Goal: Task Accomplishment & Management: Manage account settings

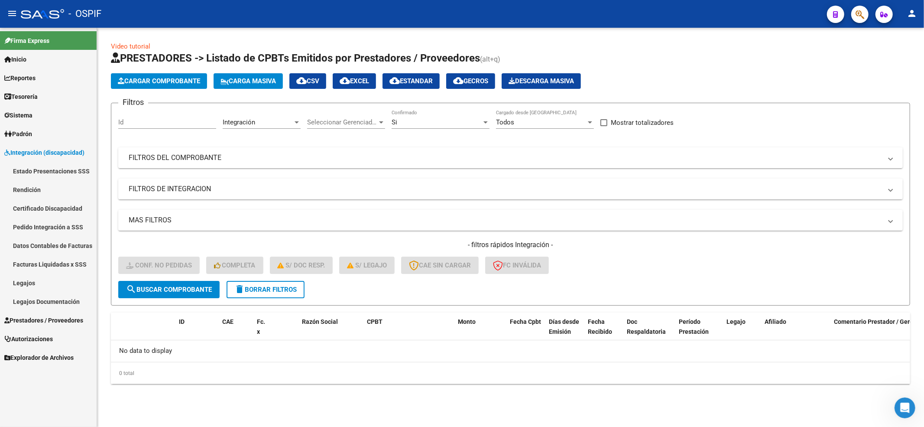
click at [273, 292] on span "delete Borrar Filtros" at bounding box center [265, 290] width 62 height 8
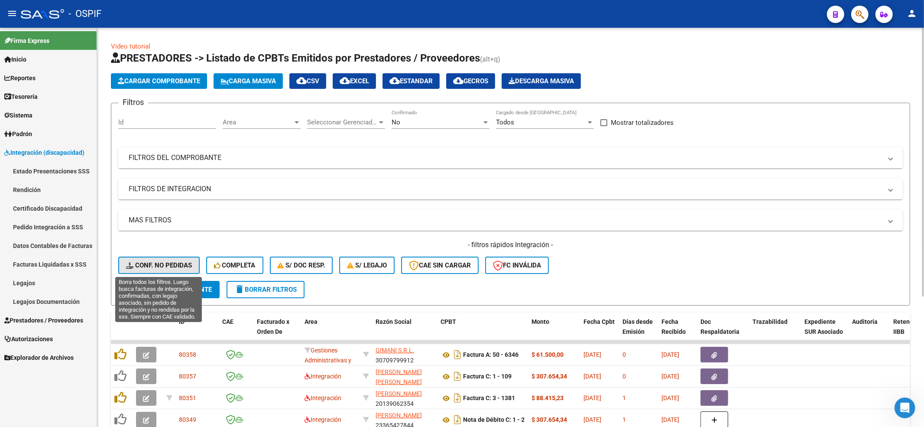
click at [158, 264] on span "Conf. no pedidas" at bounding box center [159, 265] width 66 height 8
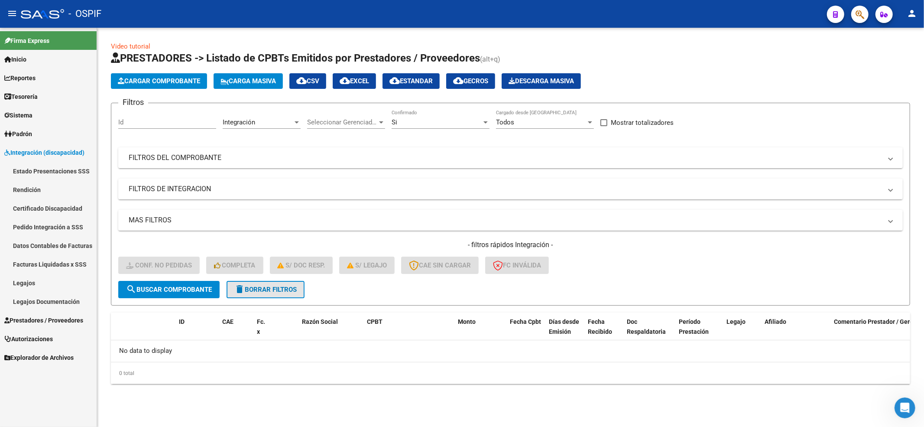
click at [299, 283] on button "delete Borrar Filtros" at bounding box center [266, 289] width 78 height 17
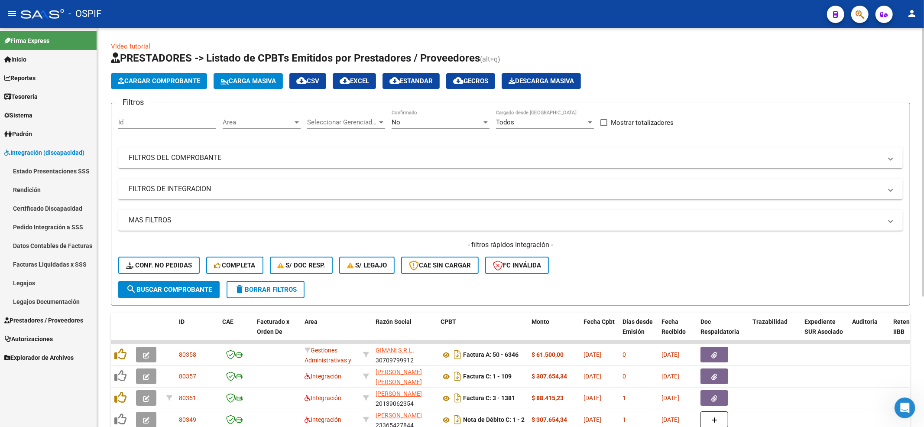
click at [145, 256] on div "- filtros rápidos Integración - Conf. no pedidas Completa S/ Doc Resp. S/ legaj…" at bounding box center [510, 260] width 785 height 41
click at [145, 262] on span "Conf. no pedidas" at bounding box center [159, 265] width 66 height 8
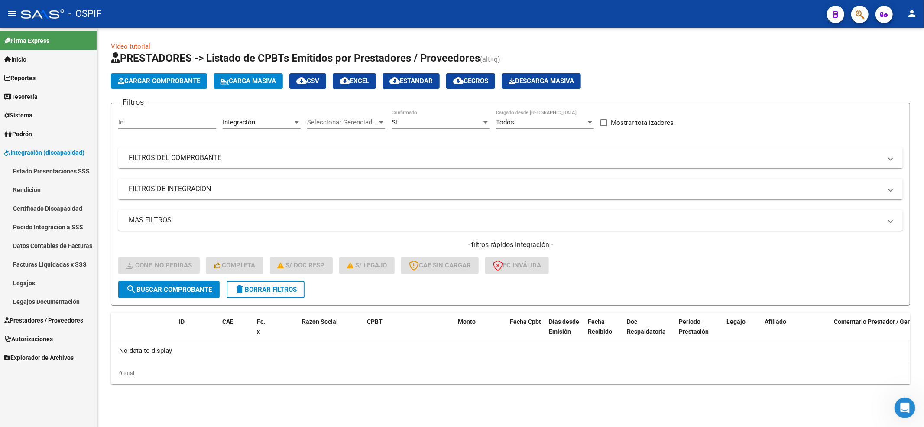
click at [267, 297] on button "delete Borrar Filtros" at bounding box center [266, 289] width 78 height 17
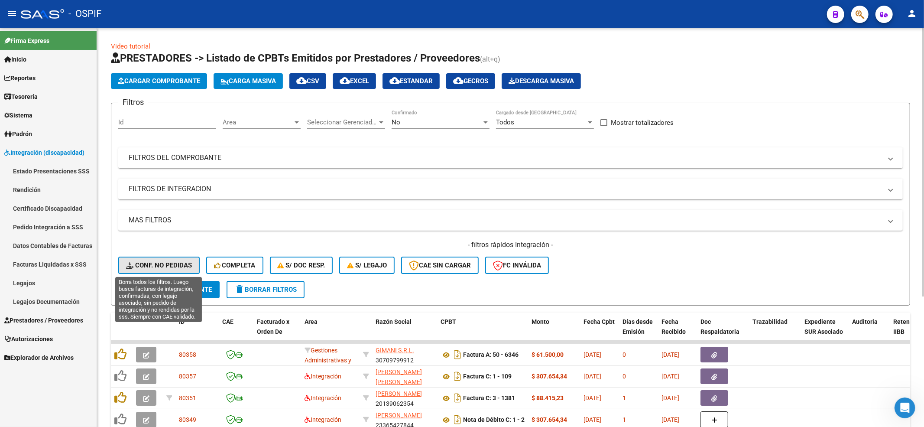
click at [191, 269] on button "Conf. no pedidas" at bounding box center [158, 264] width 81 height 17
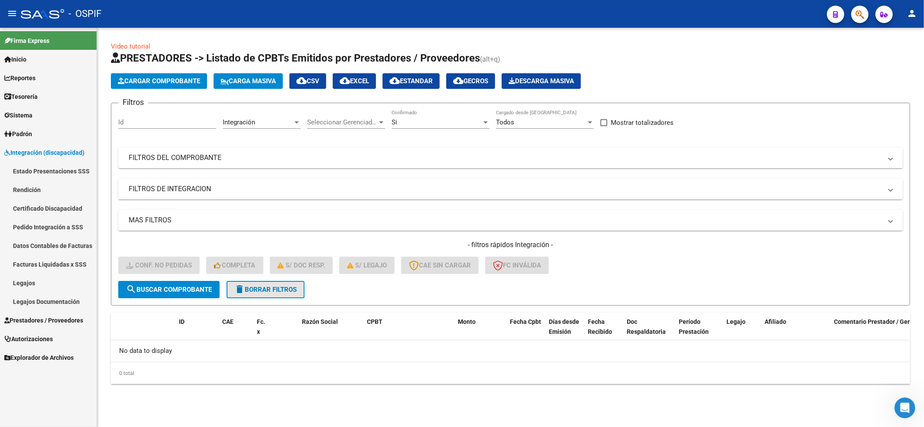
click at [286, 283] on button "delete Borrar Filtros" at bounding box center [266, 289] width 78 height 17
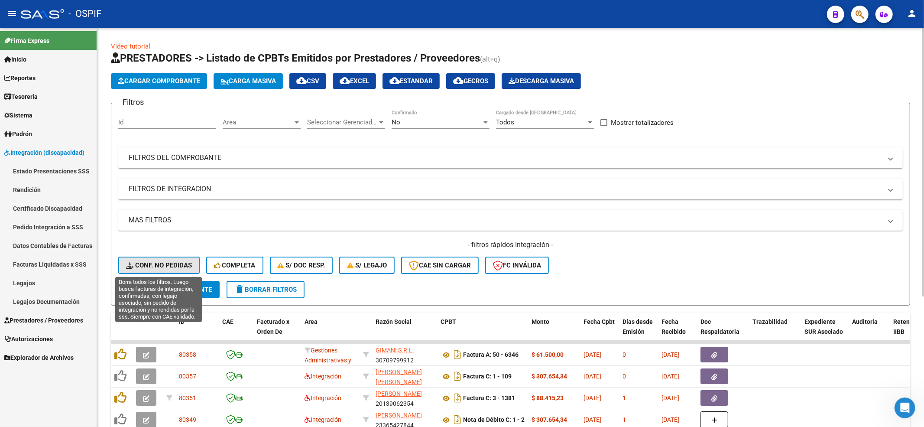
click at [149, 263] on span "Conf. no pedidas" at bounding box center [159, 265] width 66 height 8
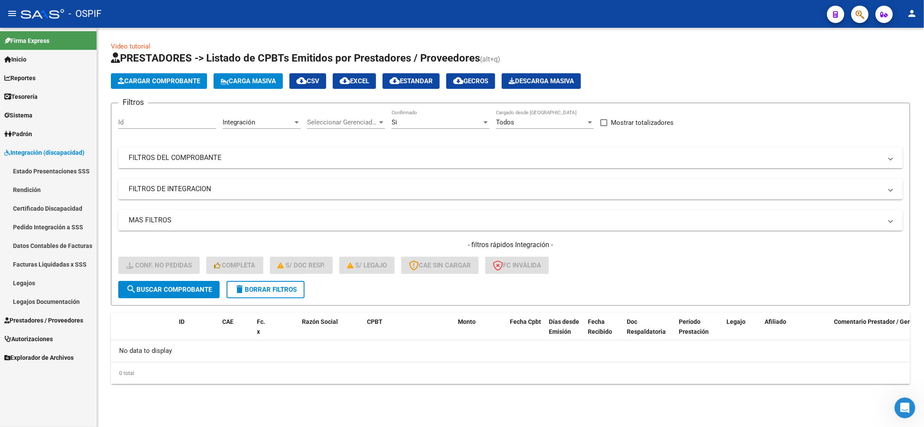
click at [254, 299] on form "Filtros Id Integración Area Seleccionar Gerenciador Seleccionar Gerenciador Si …" at bounding box center [510, 204] width 799 height 203
click at [253, 288] on span "delete Borrar Filtros" at bounding box center [265, 290] width 62 height 8
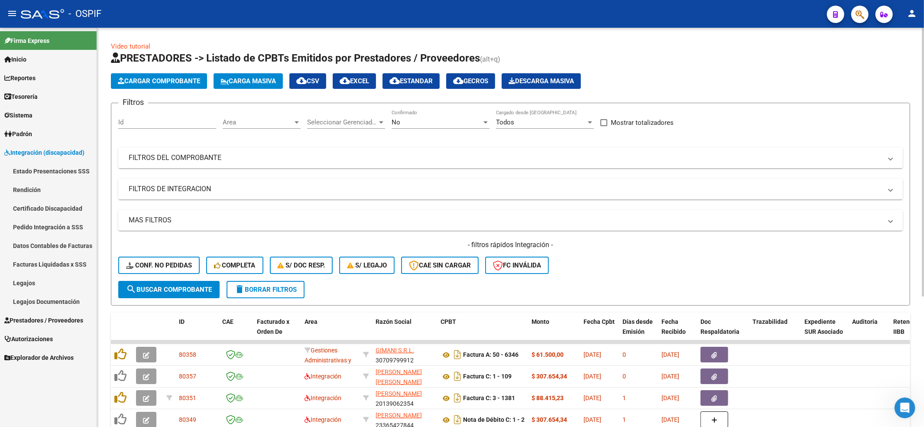
click at [165, 252] on div "- filtros rápidos Integración - Conf. no pedidas Completa S/ Doc Resp. S/ legaj…" at bounding box center [510, 260] width 785 height 41
click at [165, 260] on button "Conf. no pedidas" at bounding box center [158, 264] width 81 height 17
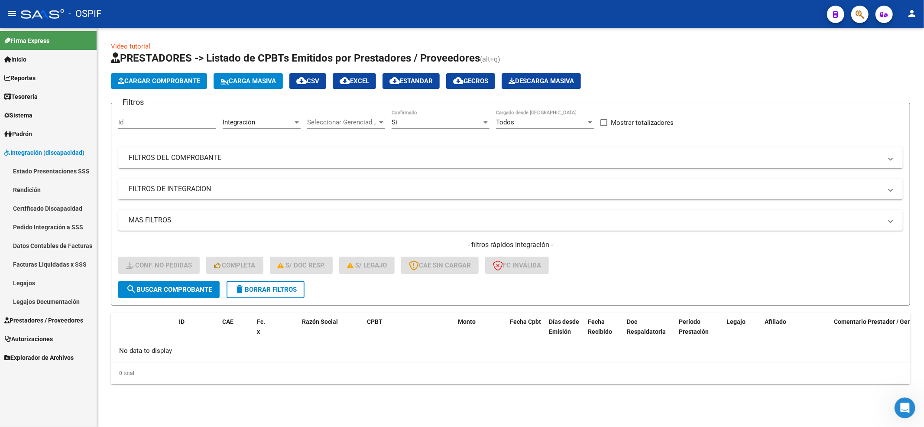
click at [236, 288] on mat-icon "delete" at bounding box center [239, 289] width 10 height 10
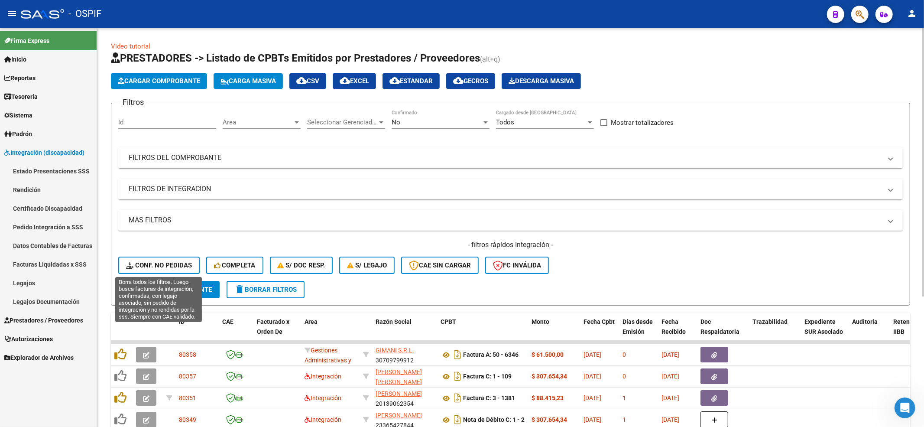
click at [163, 269] on span "Conf. no pedidas" at bounding box center [159, 265] width 66 height 8
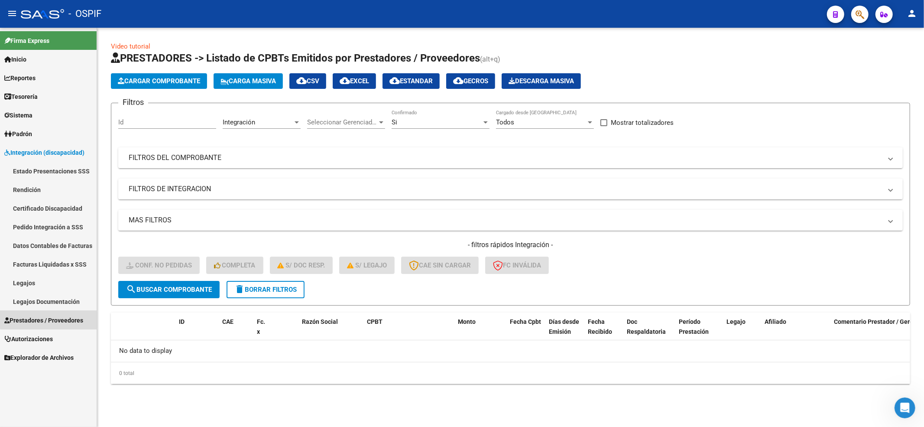
click at [50, 316] on span "Prestadores / Proveedores" at bounding box center [43, 320] width 79 height 10
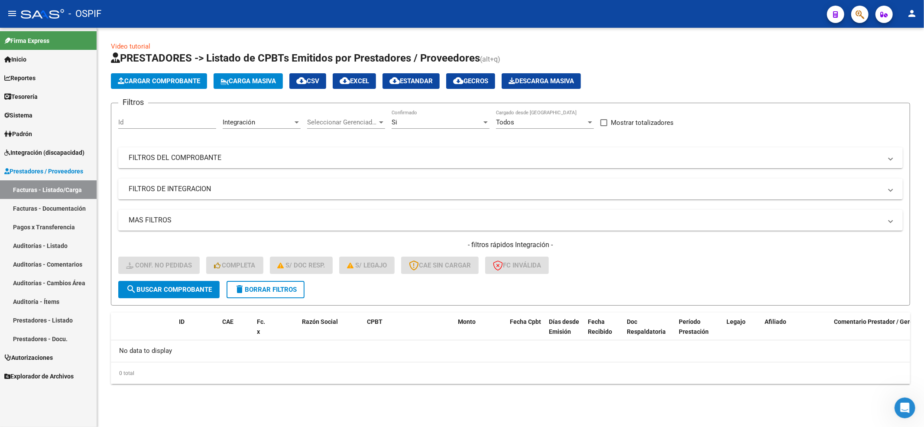
click at [47, 158] on link "Integración (discapacidad)" at bounding box center [48, 152] width 97 height 19
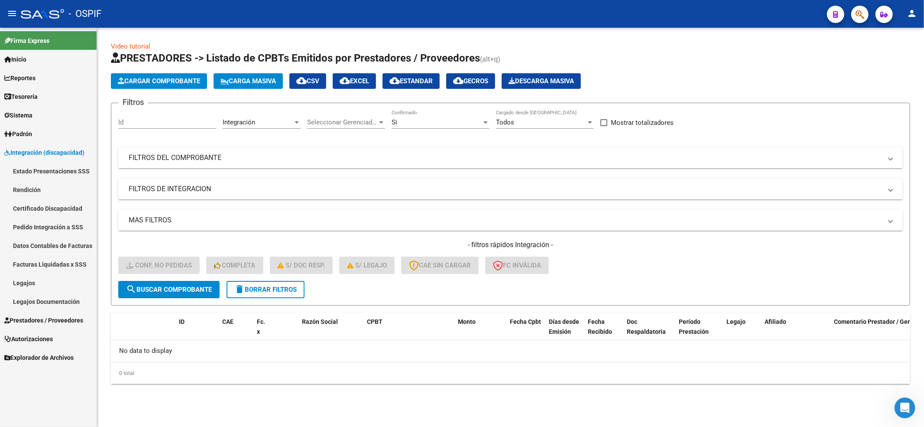
click at [43, 223] on link "Pedido Integración a SSS" at bounding box center [48, 226] width 97 height 19
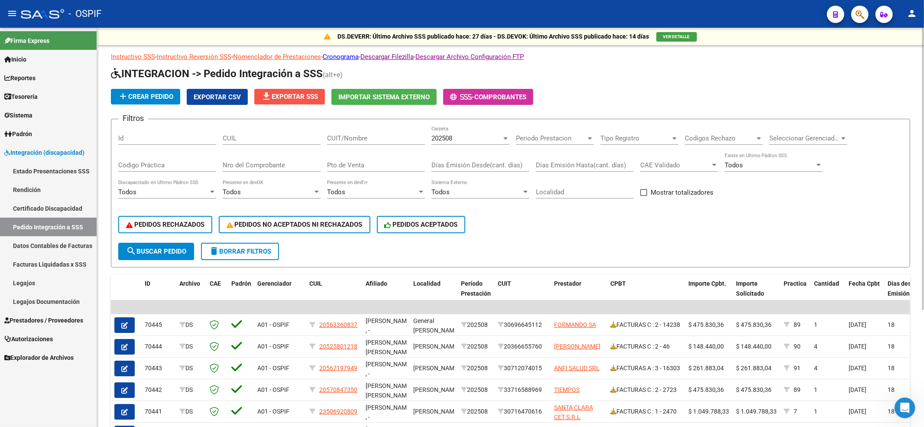
click at [280, 102] on button "file_download Exportar SSS" at bounding box center [289, 97] width 71 height 16
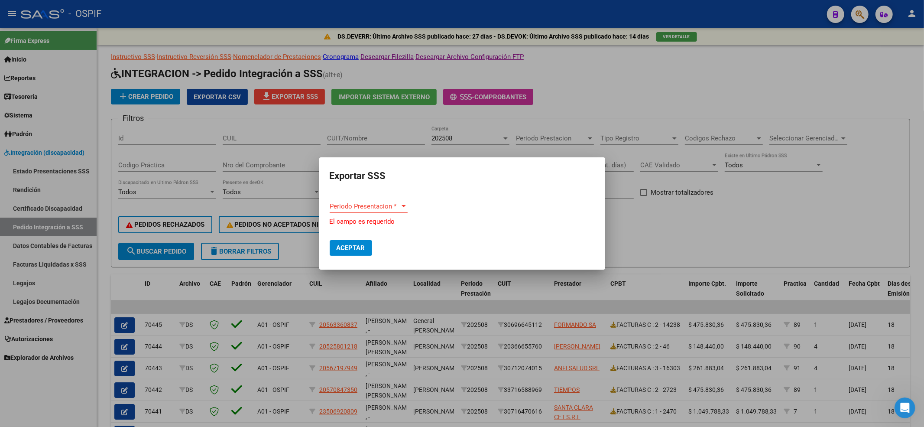
click at [363, 205] on div "Periodo Presentacion * Periodo Presentacion *" at bounding box center [369, 206] width 78 height 13
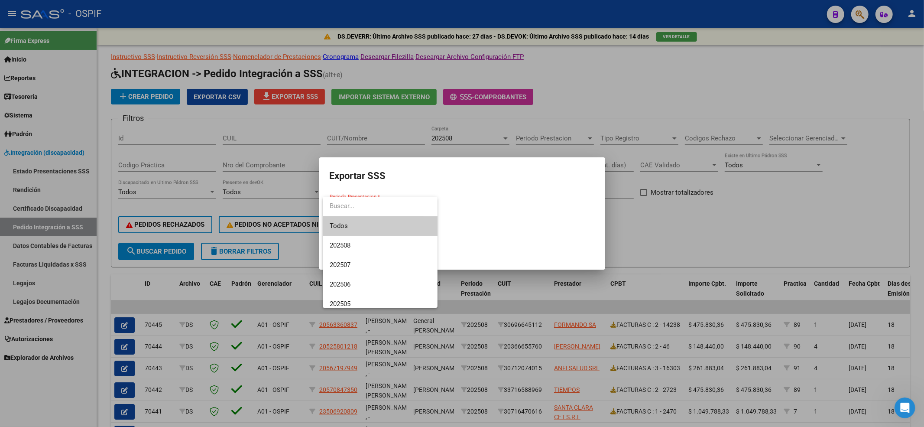
click at [363, 212] on input "dropdown search" at bounding box center [373, 205] width 101 height 19
click at [363, 245] on span "202508" at bounding box center [380, 245] width 101 height 19
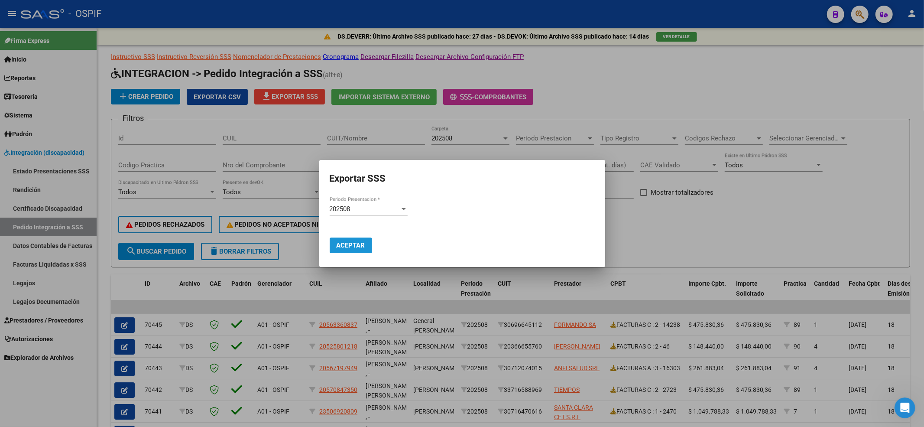
click at [362, 243] on span "Aceptar" at bounding box center [351, 245] width 29 height 8
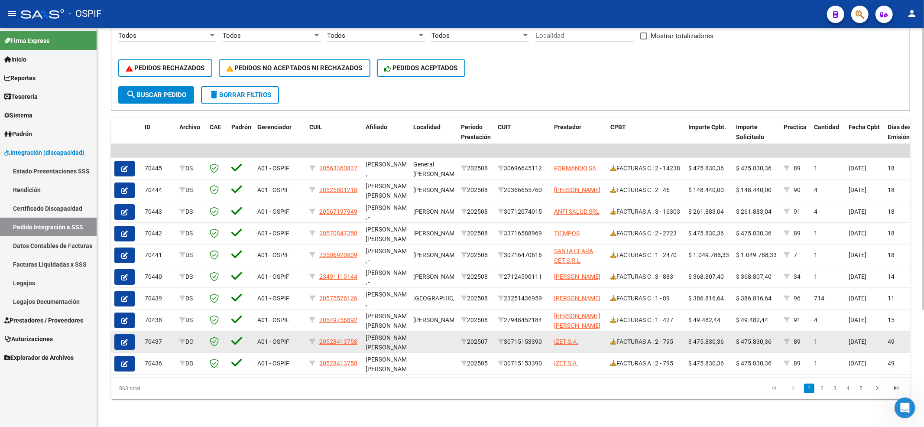
scroll to position [165, 0]
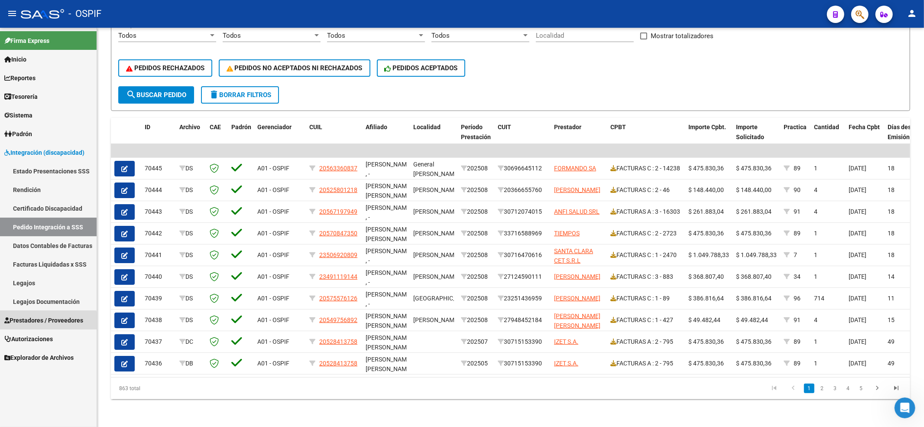
click at [40, 321] on span "Prestadores / Proveedores" at bounding box center [43, 320] width 79 height 10
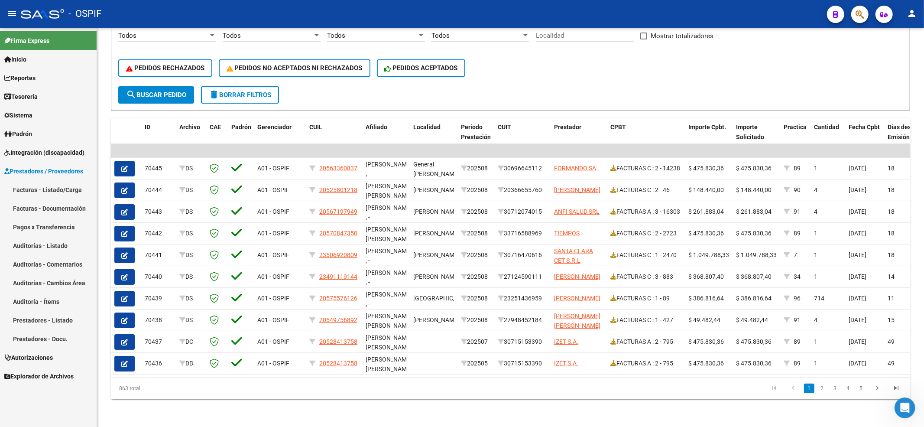
drag, startPoint x: 62, startPoint y: 185, endPoint x: 89, endPoint y: 246, distance: 67.0
click at [62, 184] on link "Facturas - Listado/Carga" at bounding box center [48, 189] width 97 height 19
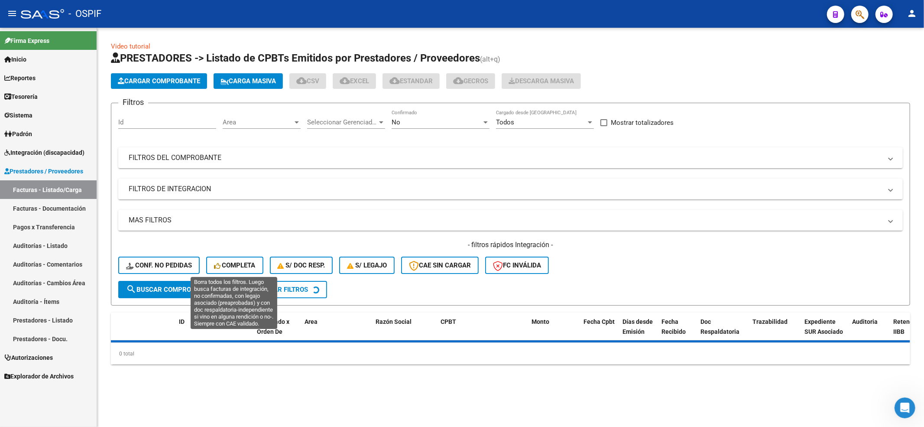
click at [170, 267] on span "Conf. no pedidas" at bounding box center [159, 265] width 66 height 8
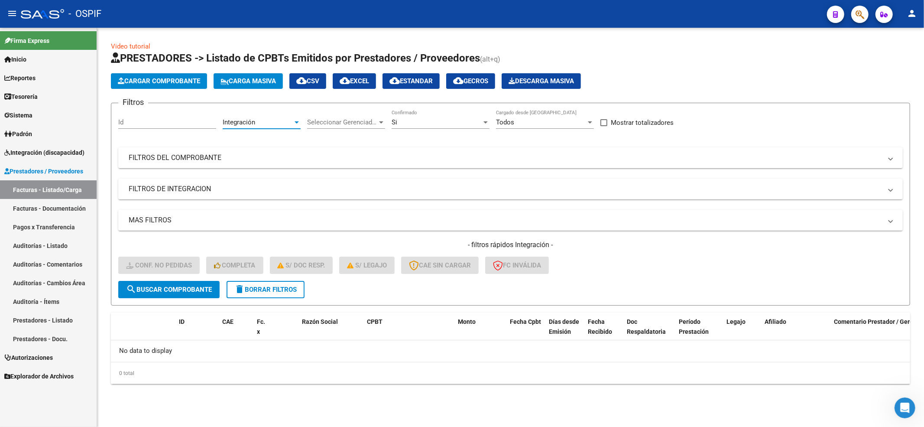
click at [230, 121] on span "Integración" at bounding box center [239, 122] width 32 height 8
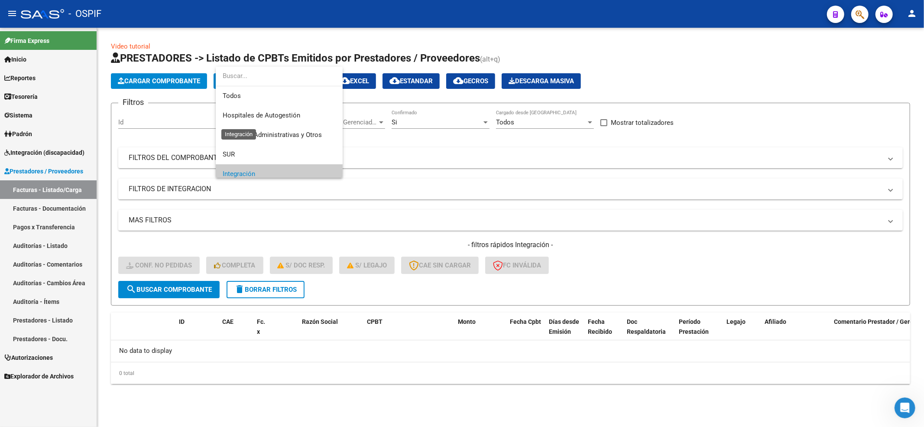
scroll to position [52, 0]
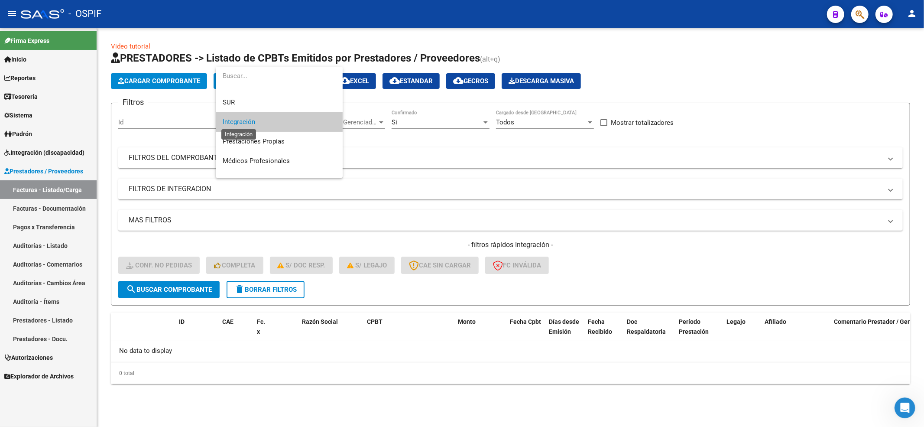
click at [230, 122] on span "Integración" at bounding box center [239, 122] width 32 height 8
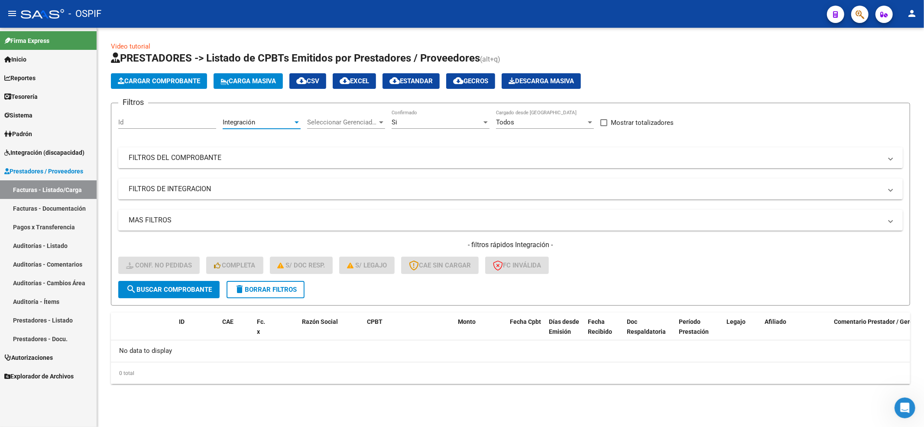
click at [170, 165] on mat-expansion-panel-header "FILTROS DEL COMPROBANTE" at bounding box center [510, 157] width 785 height 21
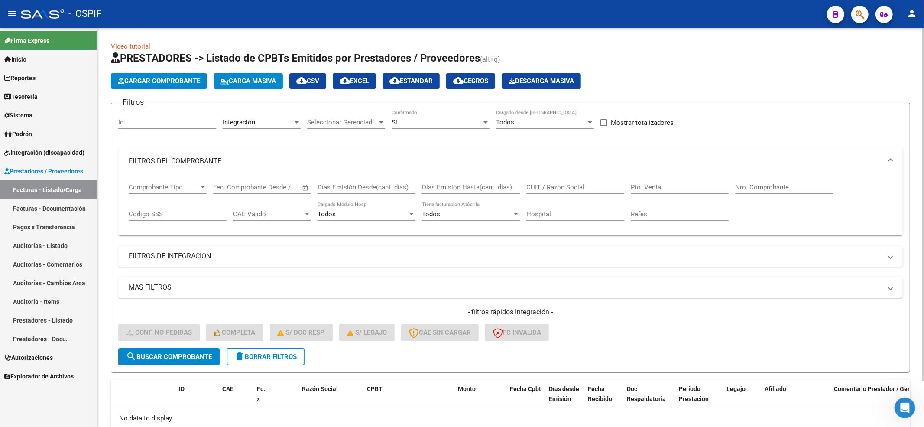
click at [765, 183] on input "Nro. Comprobante" at bounding box center [784, 187] width 98 height 8
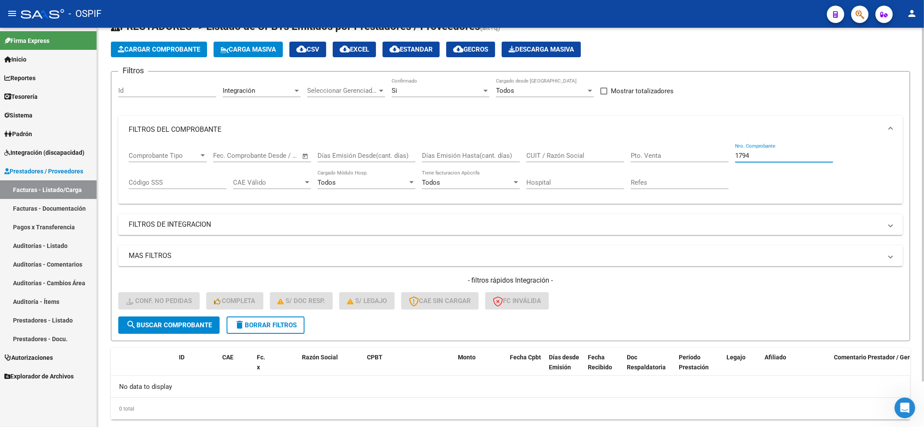
scroll to position [51, 0]
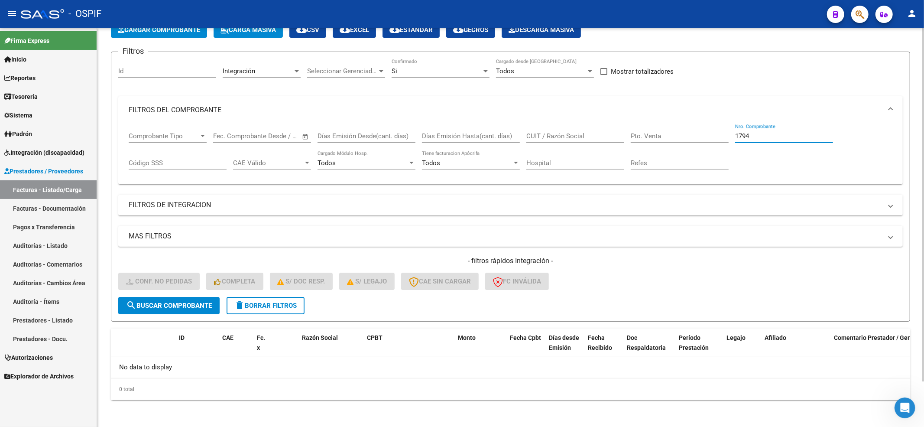
type input "1794"
click at [569, 132] on input "CUIT / Razón Social" at bounding box center [575, 136] width 98 height 8
click at [580, 132] on input "CUIT / Razón Social" at bounding box center [575, 136] width 98 height 8
click at [210, 202] on mat-panel-title "FILTROS DE INTEGRACION" at bounding box center [505, 205] width 753 height 10
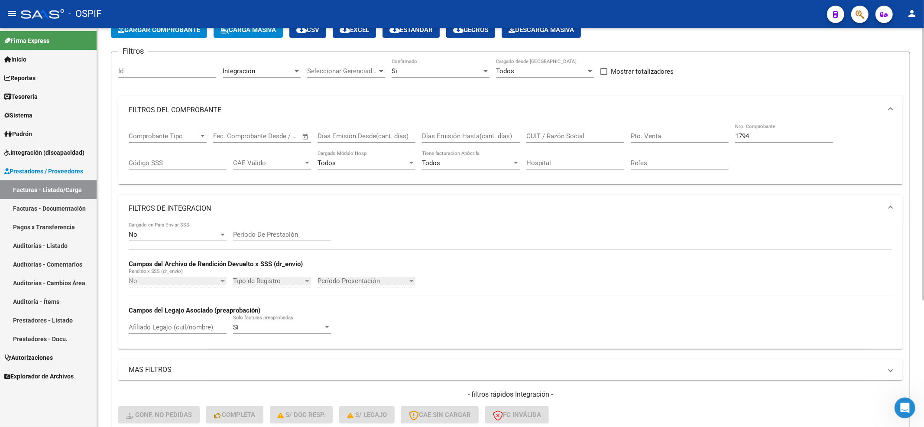
click at [210, 201] on mat-expansion-panel-header "FILTROS DE INTEGRACION" at bounding box center [510, 209] width 785 height 28
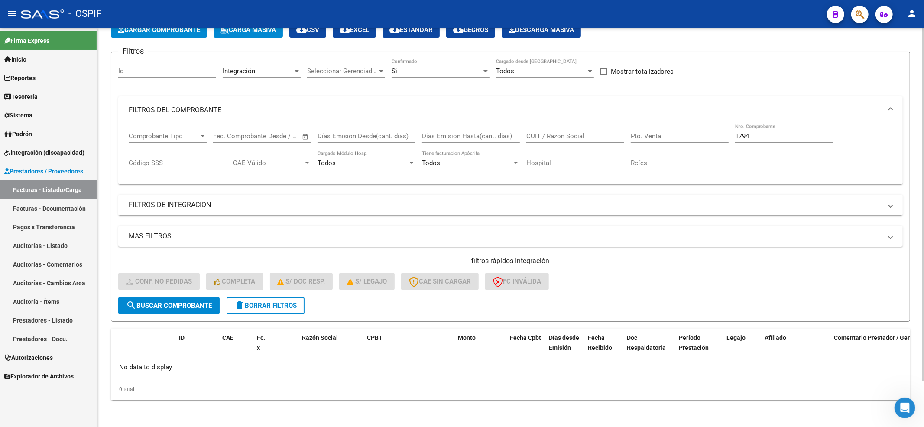
click at [175, 211] on mat-expansion-panel-header "FILTROS DE INTEGRACION" at bounding box center [510, 205] width 785 height 21
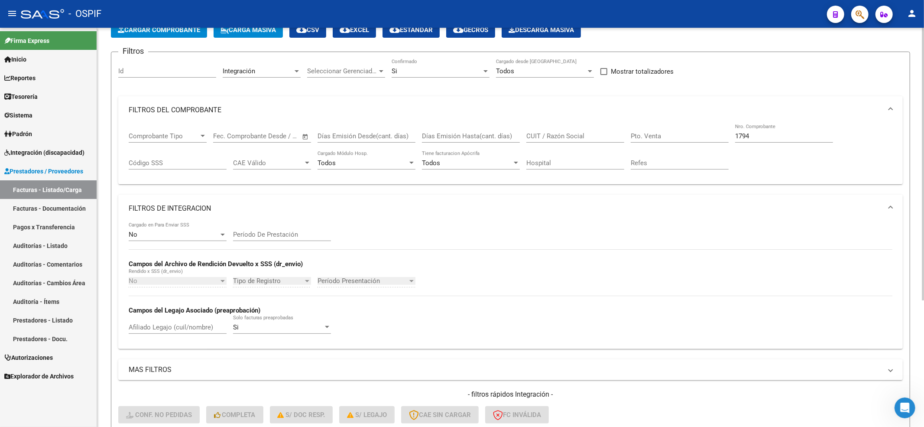
click at [177, 331] on input "Afiliado Legajo (cuil/nombre)" at bounding box center [178, 327] width 98 height 8
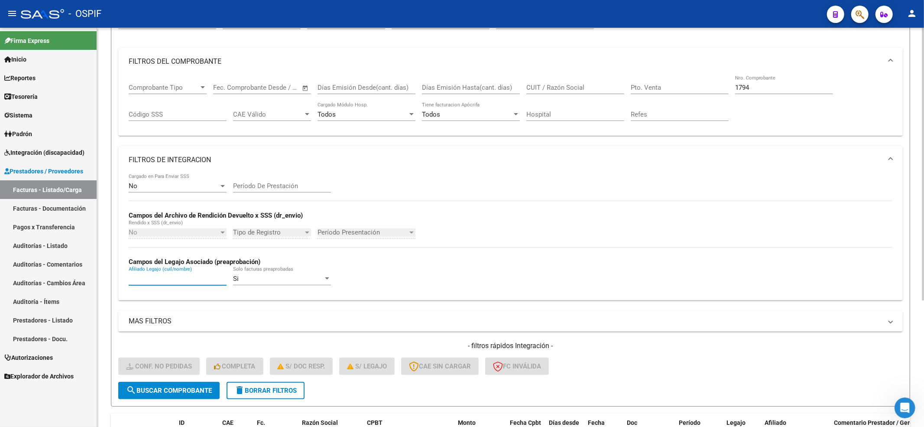
scroll to position [167, 0]
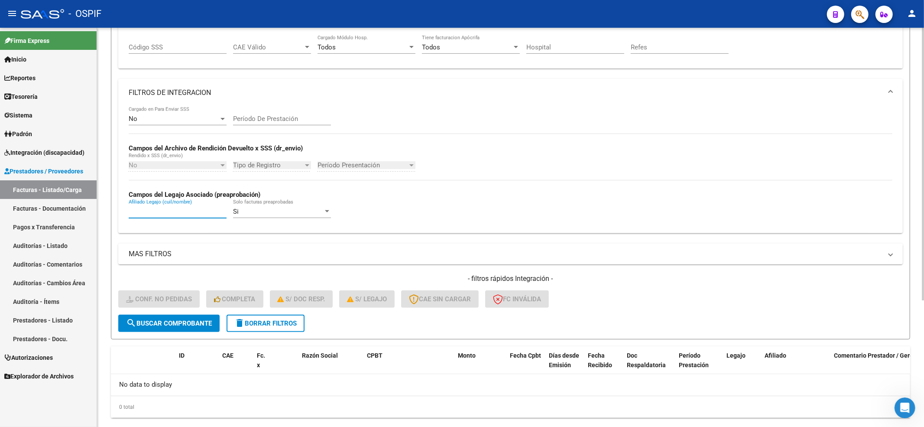
click at [156, 204] on div "No Cargado en Para Enviar SSS Período De Prestación Campos del Archivo de Rendi…" at bounding box center [511, 166] width 764 height 119
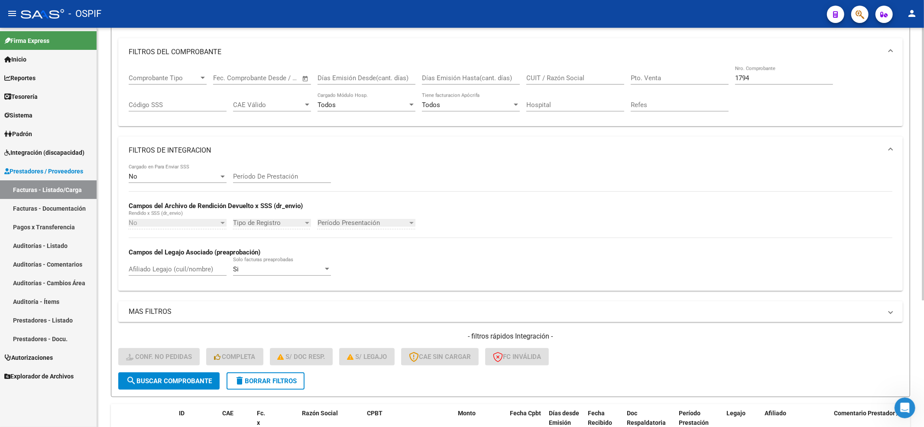
scroll to position [51, 0]
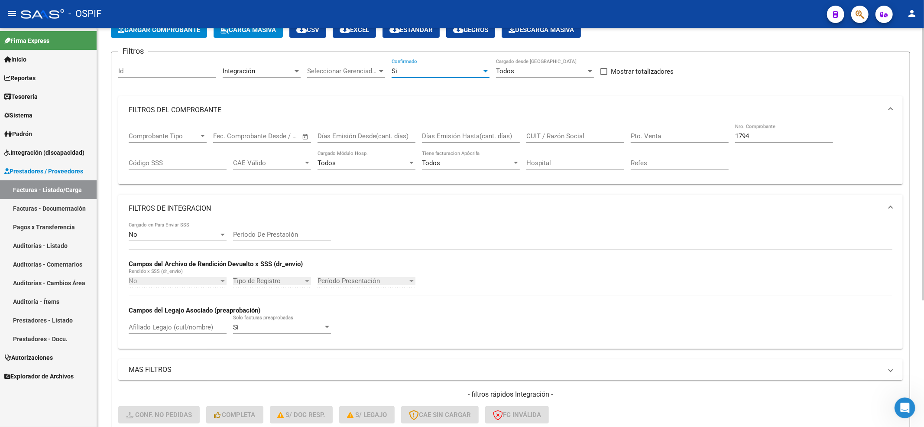
click at [432, 72] on div "Si" at bounding box center [437, 71] width 90 height 8
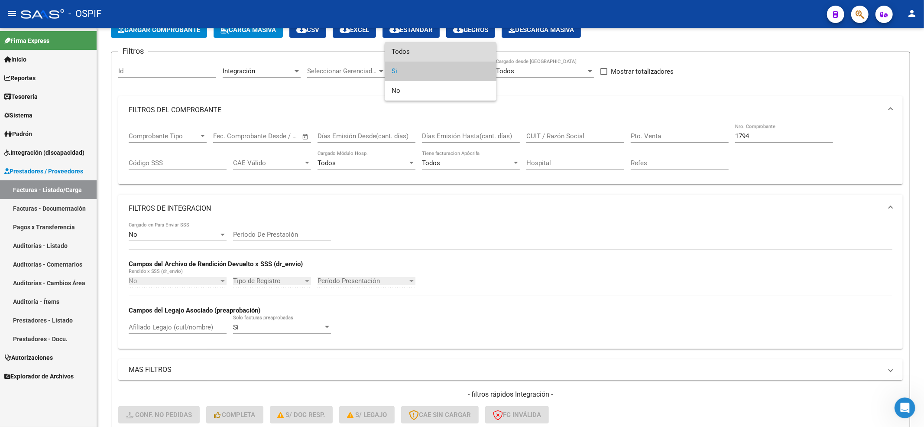
click at [427, 57] on span "Todos" at bounding box center [441, 51] width 98 height 19
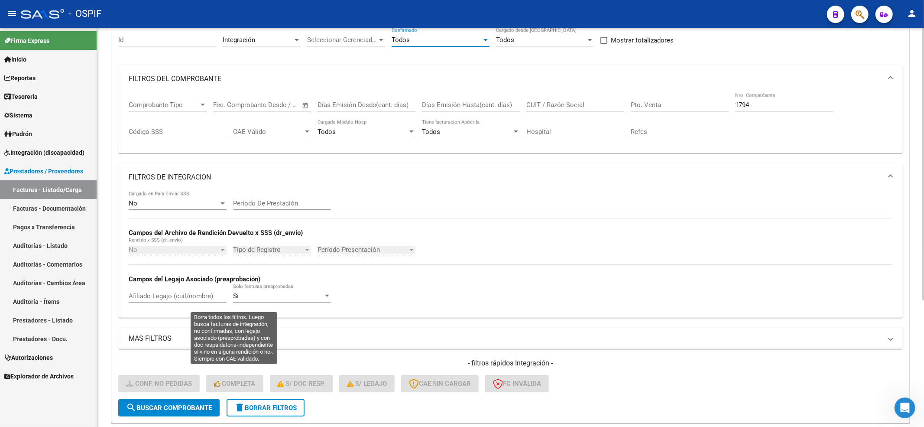
scroll to position [109, 0]
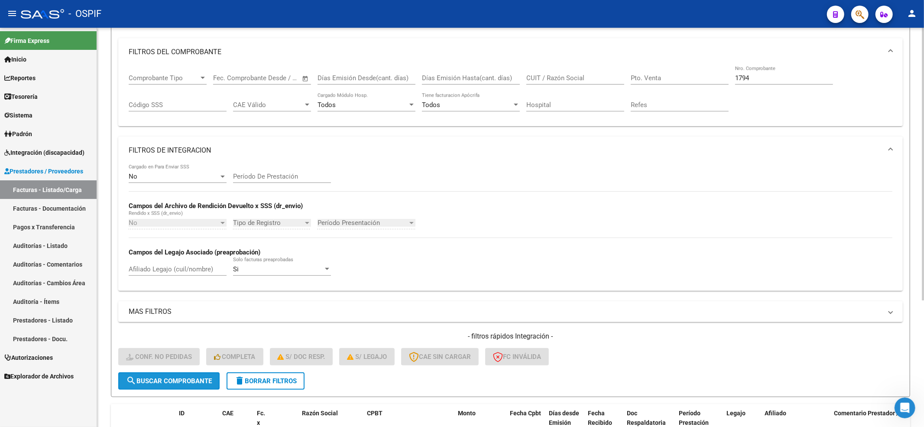
click at [181, 380] on span "search Buscar Comprobante" at bounding box center [169, 381] width 86 height 8
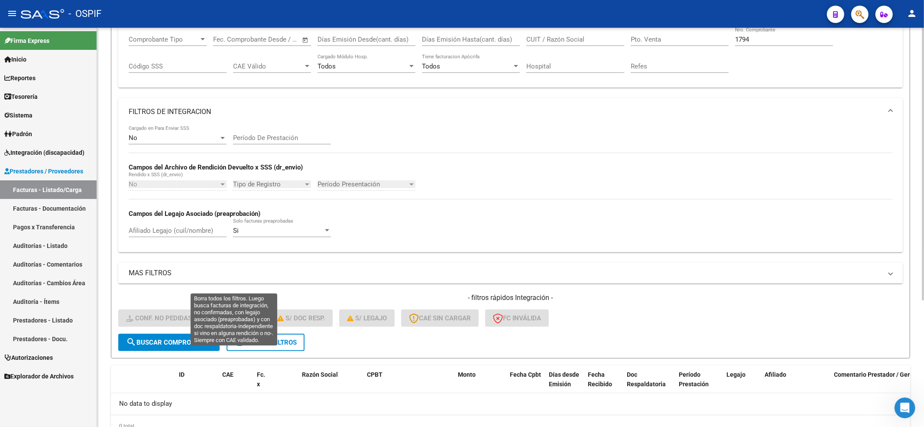
scroll to position [185, 0]
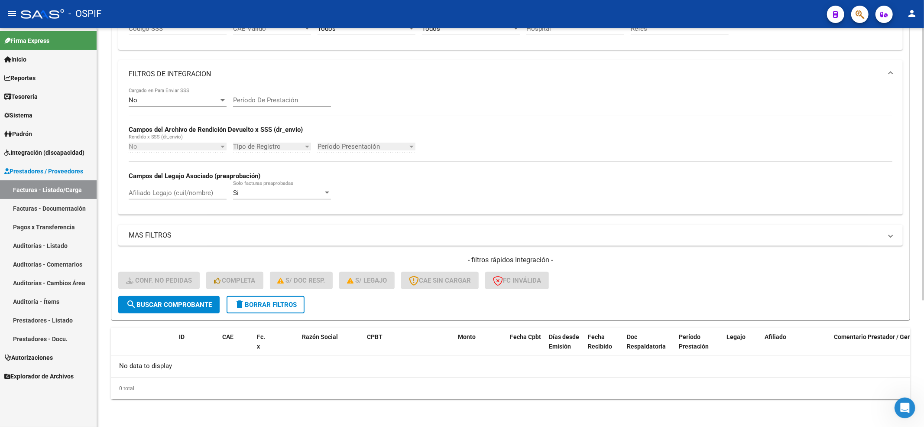
click at [186, 305] on span "search Buscar Comprobante" at bounding box center [169, 305] width 86 height 8
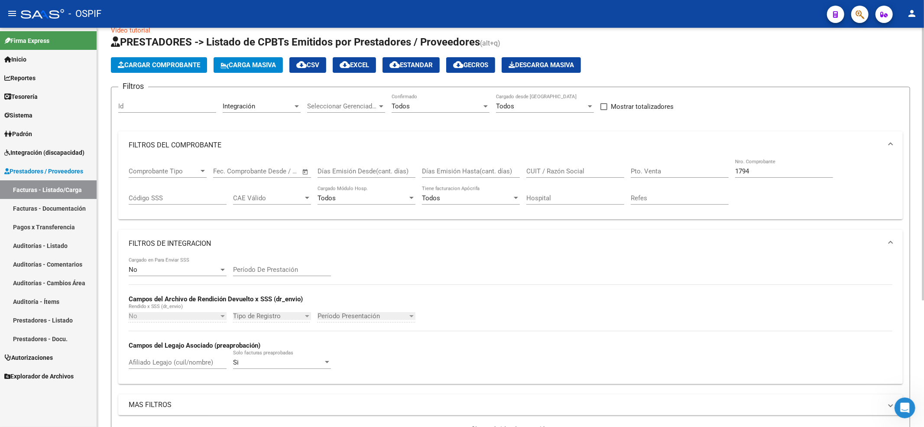
scroll to position [12, 0]
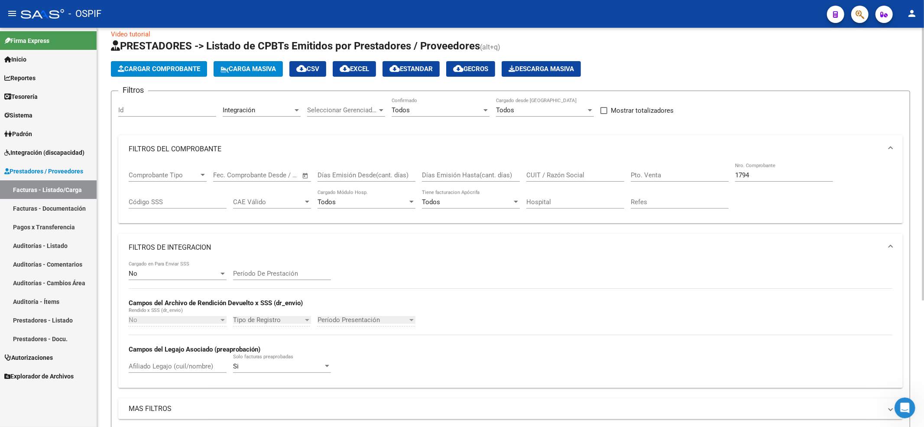
drag, startPoint x: 244, startPoint y: 96, endPoint x: 244, endPoint y: 107, distance: 10.4
click at [244, 98] on form "Filtros Id Integración Area Seleccionar Gerenciador Seleccionar Gerenciador Tod…" at bounding box center [510, 292] width 799 height 403
click at [244, 107] on span "Integración" at bounding box center [239, 110] width 32 height 8
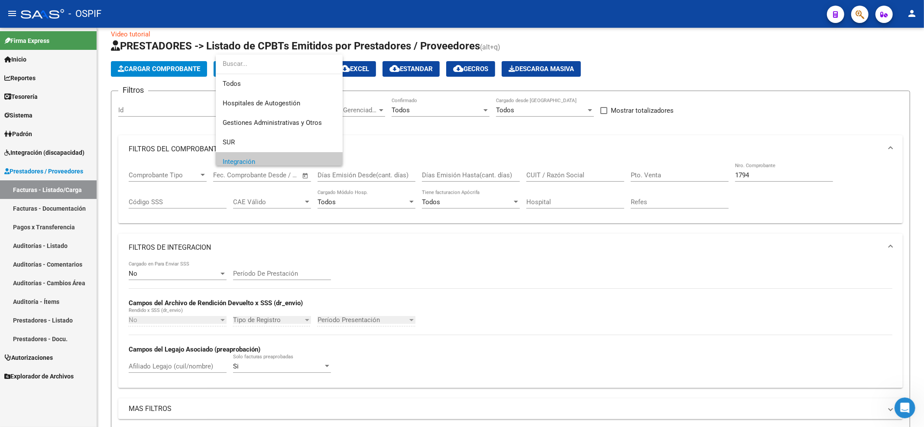
scroll to position [52, 0]
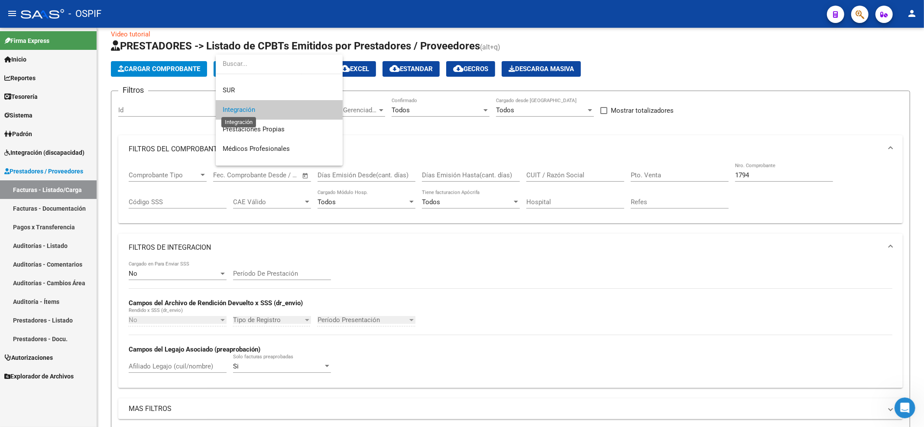
click at [240, 107] on span "Integración" at bounding box center [239, 110] width 32 height 8
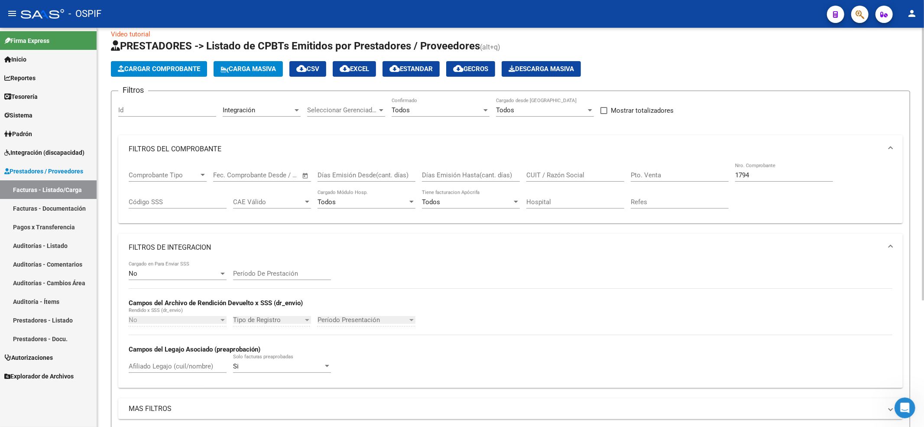
drag, startPoint x: 168, startPoint y: 281, endPoint x: 168, endPoint y: 270, distance: 10.8
click at [168, 281] on div "No Cargado en Para Enviar SSS" at bounding box center [178, 274] width 98 height 27
click at [168, 270] on div "No" at bounding box center [174, 273] width 90 height 8
drag, startPoint x: 161, startPoint y: 217, endPoint x: 159, endPoint y: 225, distance: 8.2
click at [159, 224] on div at bounding box center [462, 213] width 924 height 427
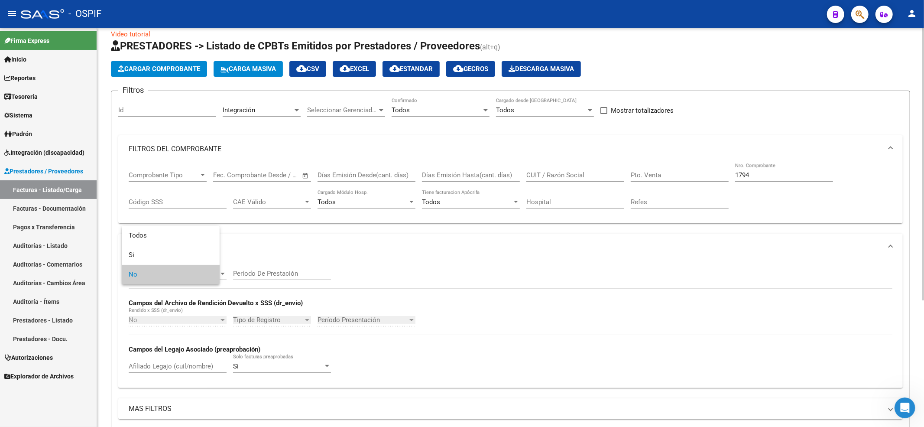
click at [158, 229] on div "Filtros Id Integración Area Seleccionar Gerenciador Seleccionar Gerenciador Tod…" at bounding box center [510, 283] width 785 height 371
click at [152, 266] on div "No Cargado en Para Enviar SSS" at bounding box center [178, 270] width 98 height 19
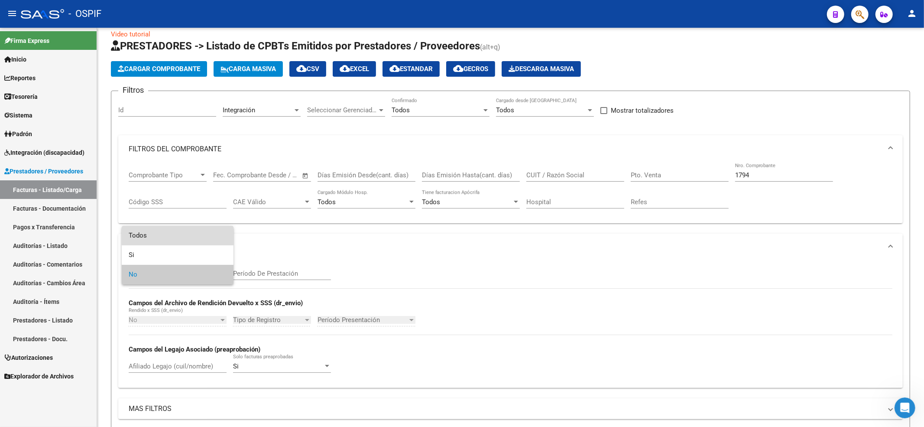
click at [150, 242] on span "Todos" at bounding box center [178, 235] width 98 height 19
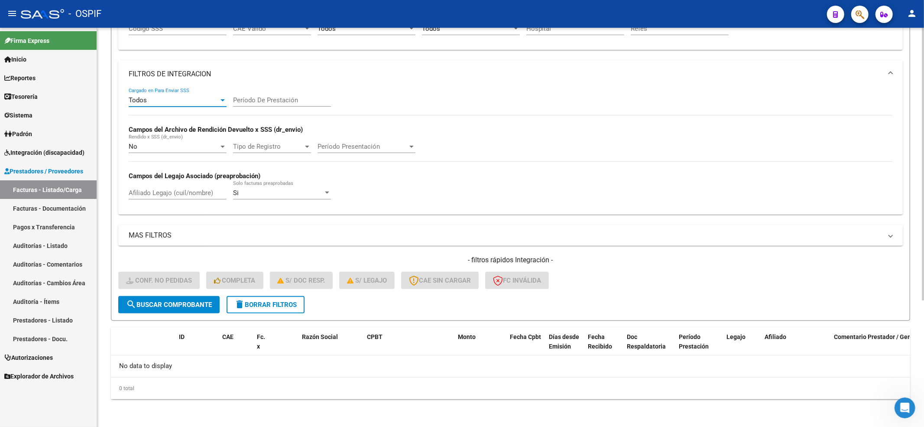
click at [163, 309] on button "search Buscar Comprobante" at bounding box center [168, 304] width 101 height 17
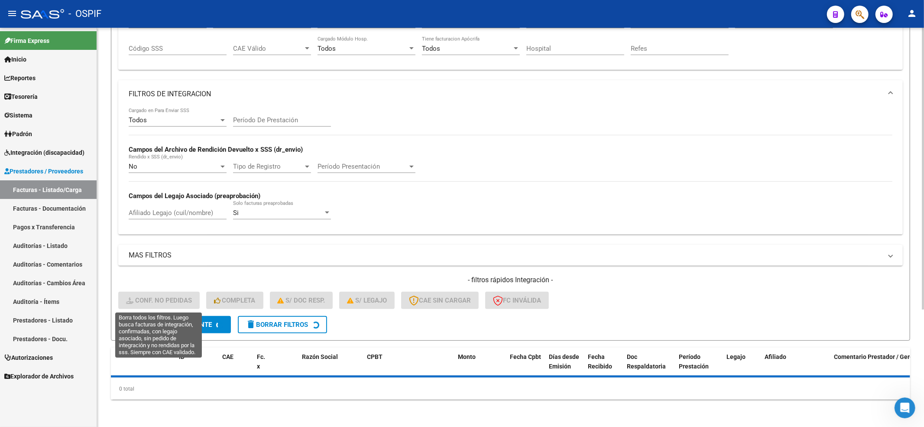
scroll to position [185, 0]
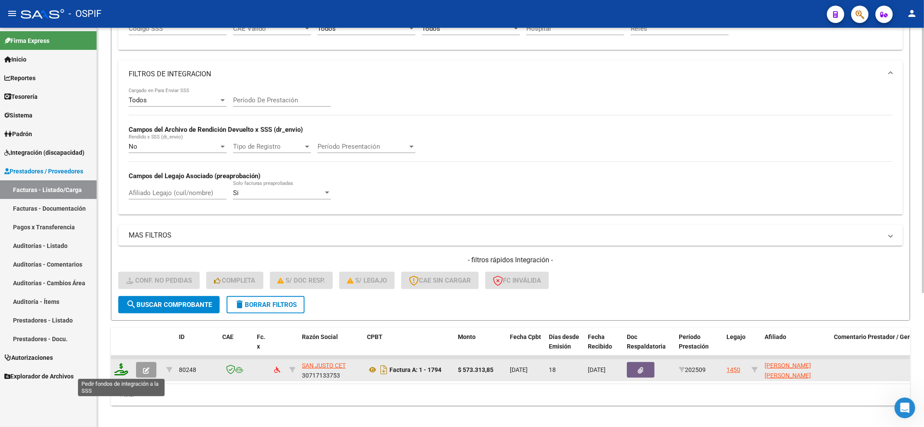
click at [121, 371] on icon at bounding box center [121, 369] width 14 height 12
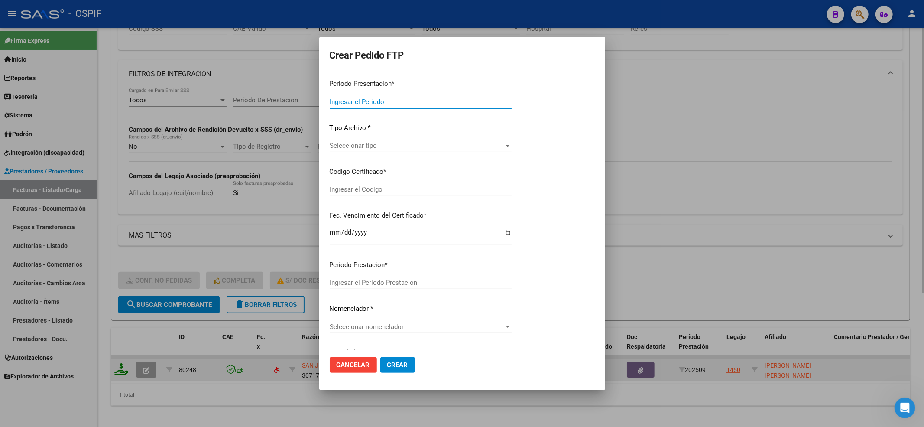
type input "202508"
type input "202509"
type input "$ 573.313,85"
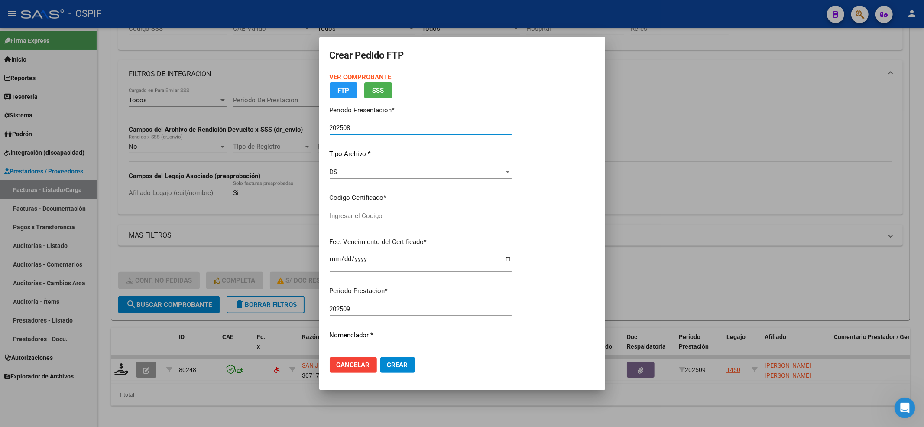
type input "-02-00045400863-20160726-20210726-BS-427"
type input "[DATE]"
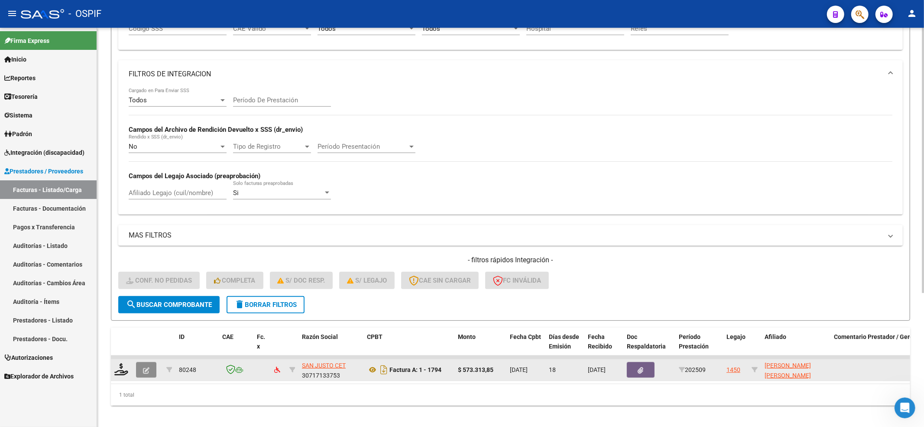
click at [139, 373] on button "button" at bounding box center [146, 370] width 20 height 16
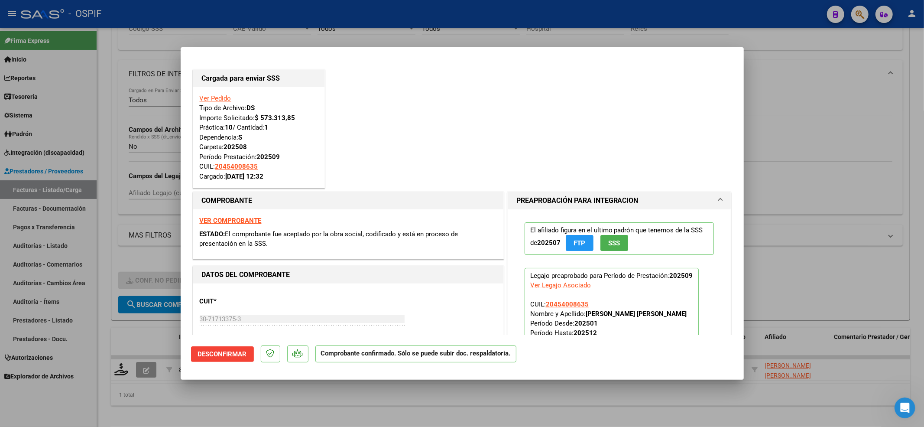
click at [224, 98] on link "Ver Pedido" at bounding box center [216, 98] width 32 height 8
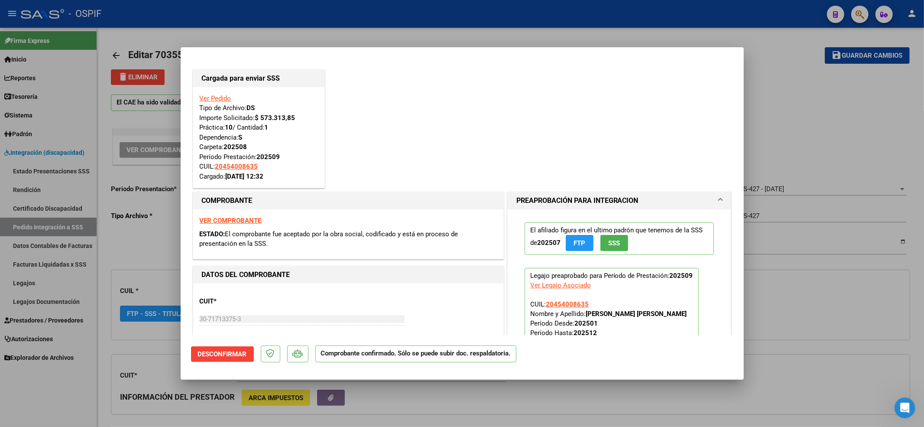
type input "$ 0,00"
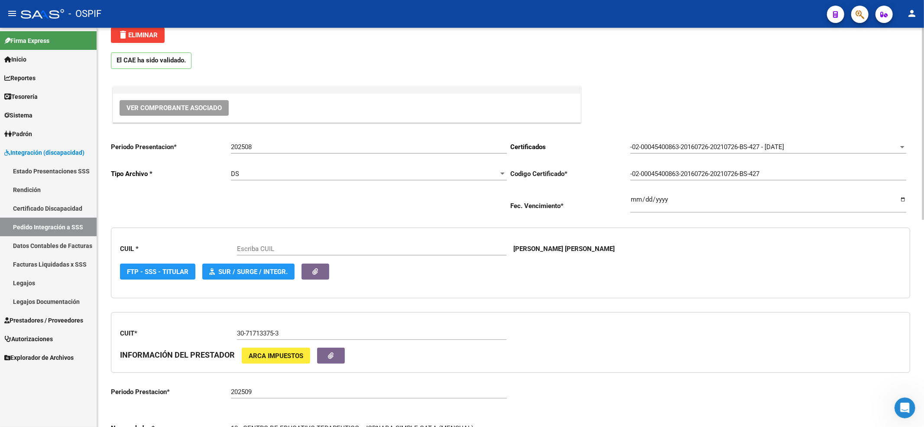
scroll to position [115, 0]
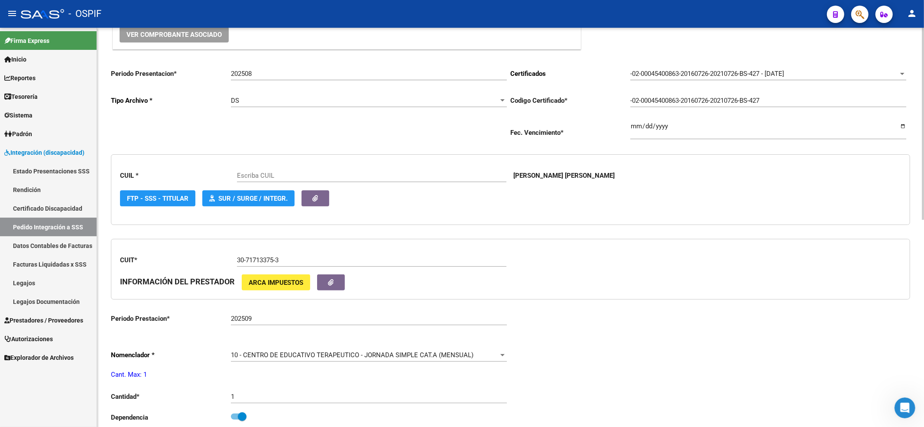
type input "20454008635"
click at [279, 354] on span "10 - CENTRO DE EDUCATIVO TERAPEUTICO - JORNADA SIMPLE CAT.A (MENSUAL)" at bounding box center [352, 355] width 243 height 8
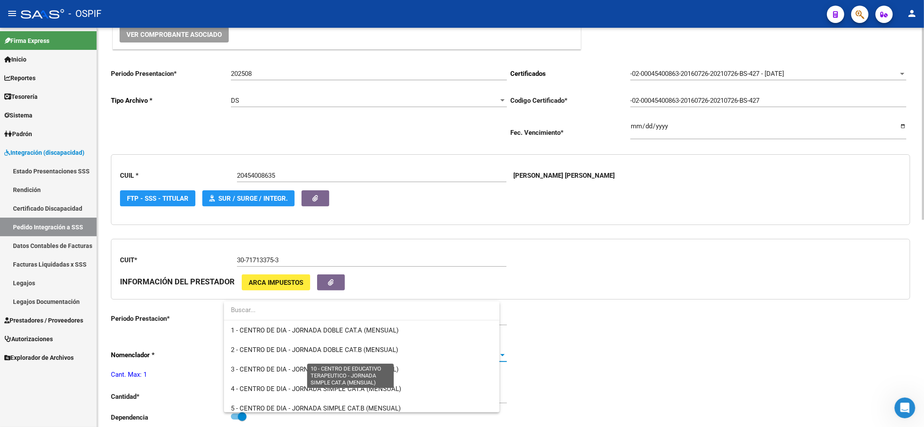
scroll to position [149, 0]
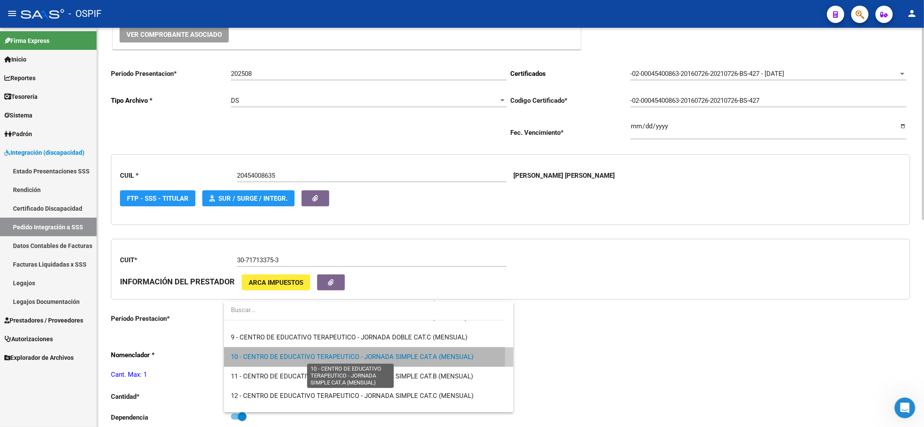
click at [279, 354] on span "10 - CENTRO DE EDUCATIVO TERAPEUTICO - JORNADA SIMPLE CAT.A (MENSUAL)" at bounding box center [352, 357] width 243 height 8
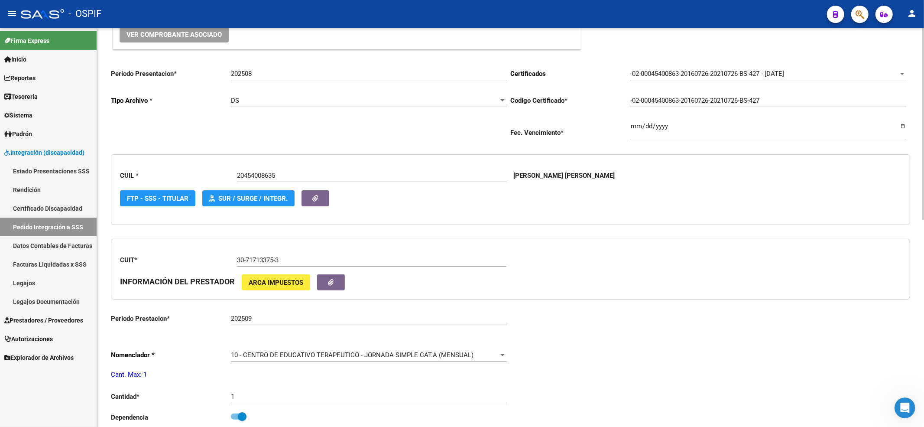
click at [269, 325] on div "202509 Ingresar el Periodo Prestacion" at bounding box center [369, 315] width 276 height 19
click at [264, 314] on div "202509 Ingresar el Periodo Prestacion" at bounding box center [369, 315] width 276 height 19
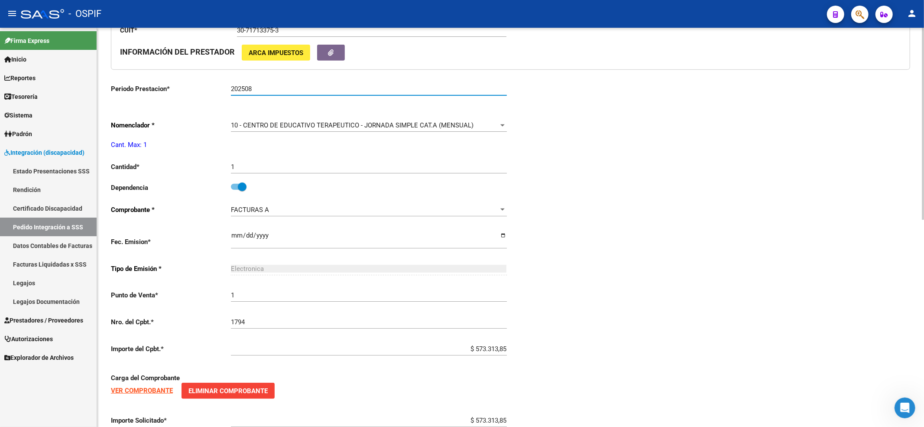
scroll to position [430, 0]
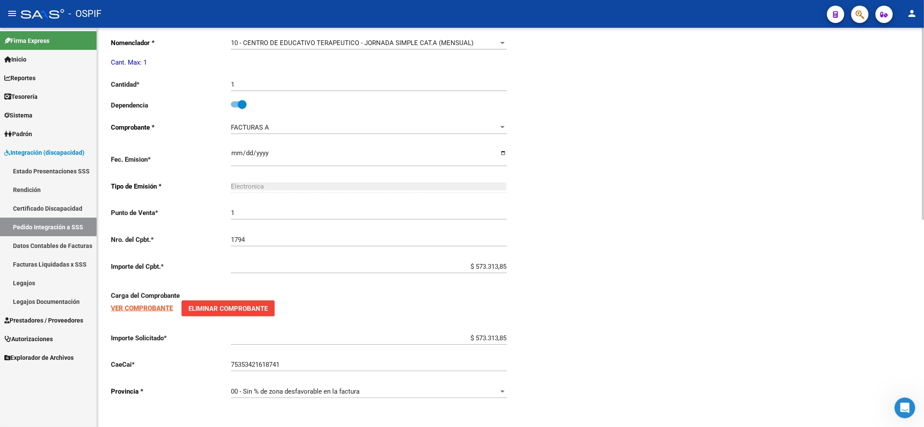
type input "202508"
click at [136, 307] on strong "VER COMPROBANTE" at bounding box center [142, 308] width 62 height 8
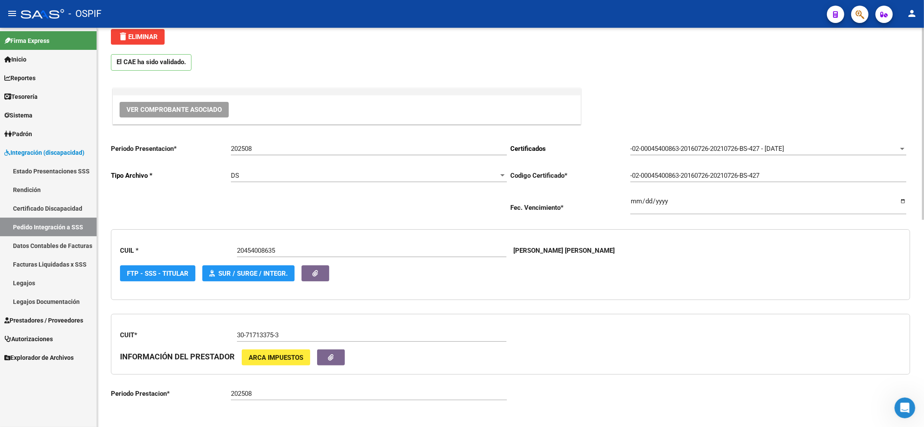
scroll to position [0, 0]
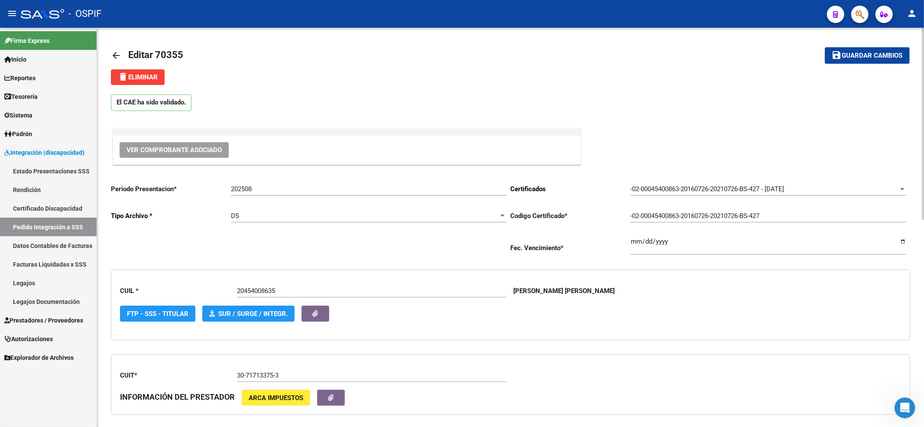
click at [860, 45] on mat-toolbar-row "save Guardar cambios" at bounding box center [827, 56] width 166 height 28
click at [858, 49] on button "save Guardar cambios" at bounding box center [867, 55] width 85 height 16
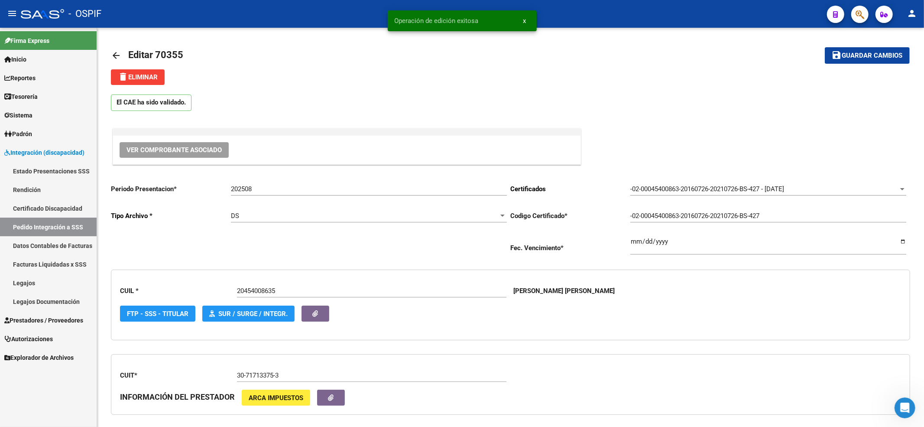
click at [68, 219] on link "Pedido Integración a SSS" at bounding box center [48, 226] width 97 height 19
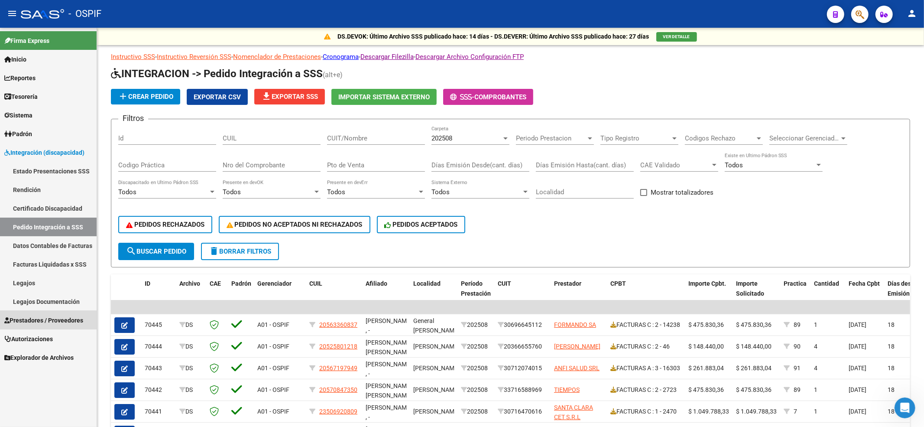
click at [44, 314] on link "Prestadores / Proveedores" at bounding box center [48, 320] width 97 height 19
click at [48, 319] on span "Prestadores / Proveedores" at bounding box center [43, 320] width 79 height 10
click at [63, 328] on link "Prestadores / Proveedores" at bounding box center [48, 320] width 97 height 19
click at [63, 330] on mat-nav-list "Firma Express Inicio Calendario SSS Instructivos Contacto OS Reportes Egresos D…" at bounding box center [48, 197] width 97 height 339
click at [65, 313] on link "Prestadores / Proveedores" at bounding box center [48, 320] width 97 height 19
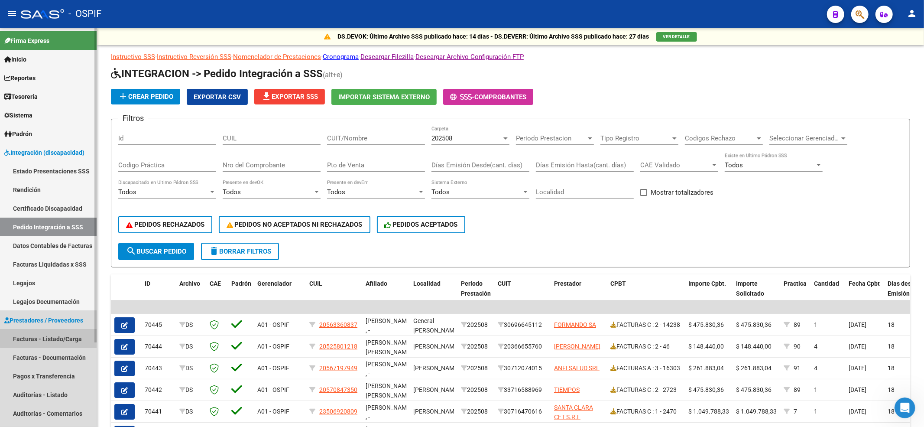
click at [65, 329] on link "Facturas - Listado/Carga" at bounding box center [48, 338] width 97 height 19
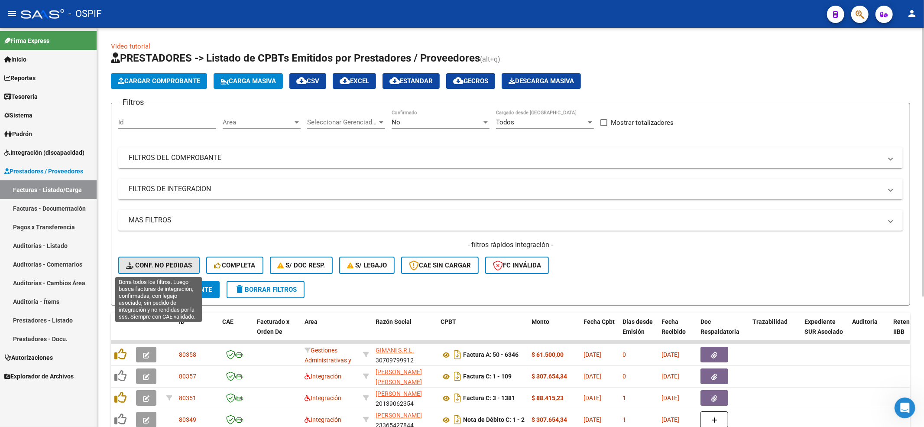
click at [144, 262] on span "Conf. no pedidas" at bounding box center [159, 265] width 66 height 8
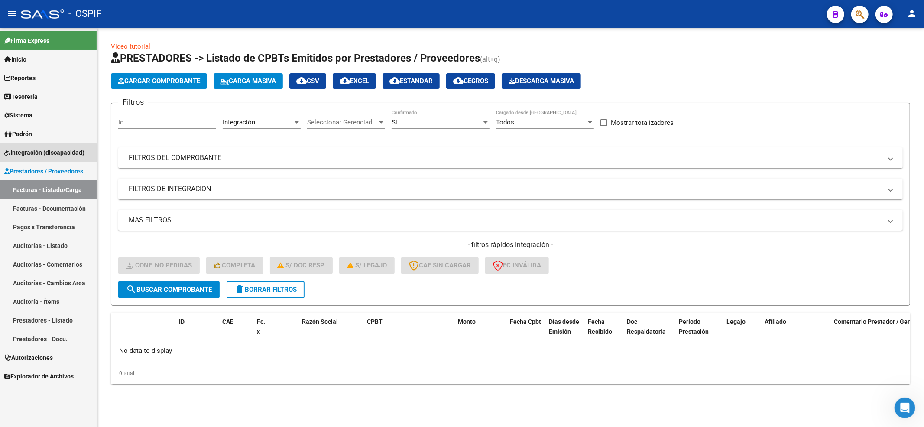
click at [47, 153] on span "Integración (discapacidad)" at bounding box center [44, 153] width 80 height 10
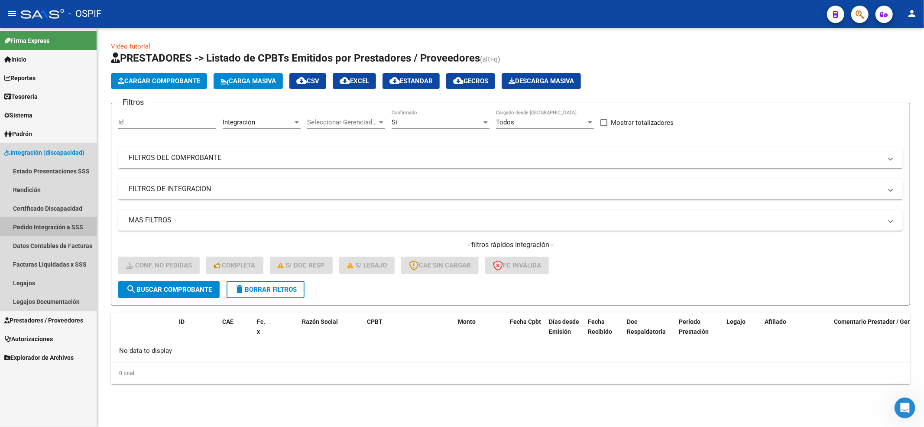
click at [45, 217] on link "Pedido Integración a SSS" at bounding box center [48, 226] width 97 height 19
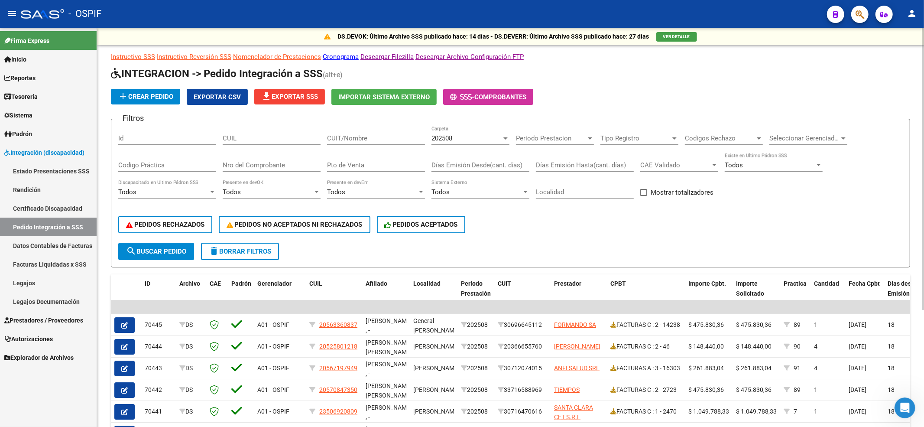
click at [266, 89] on button "file_download Exportar SSS" at bounding box center [289, 97] width 71 height 16
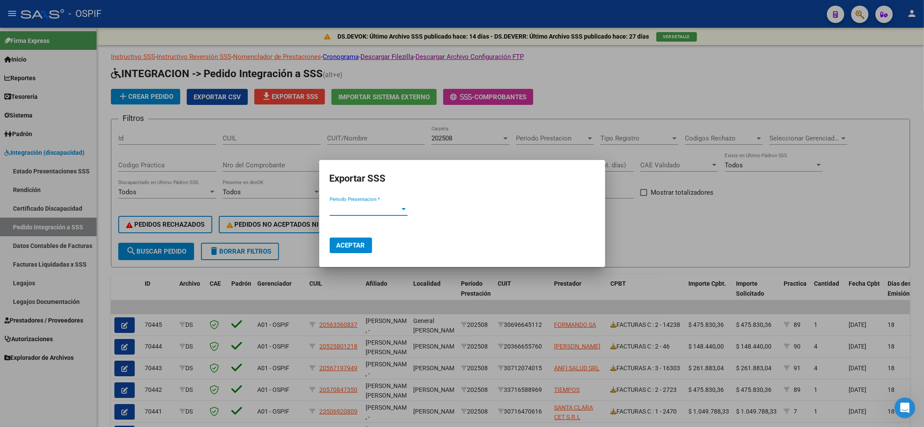
click at [351, 211] on span "Periodo Presentacion *" at bounding box center [365, 209] width 70 height 8
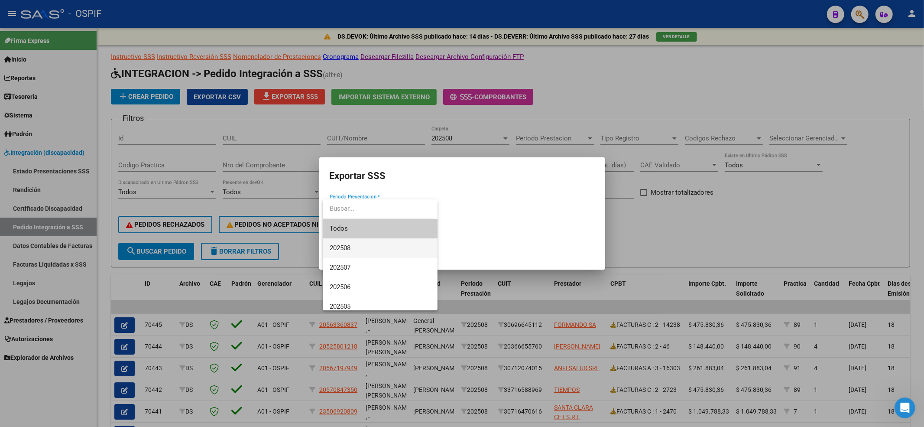
click at [367, 245] on span "202508" at bounding box center [380, 247] width 101 height 19
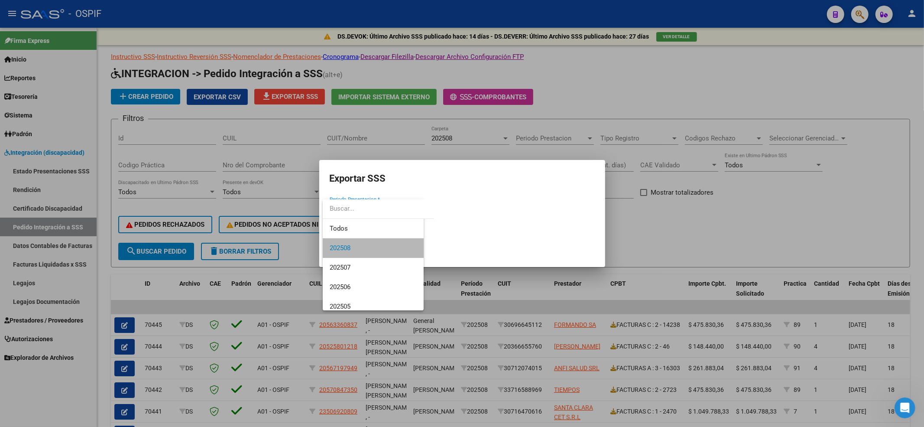
click at [366, 246] on button "Aceptar" at bounding box center [351, 245] width 42 height 16
